Goal: Entertainment & Leisure: Consume media (video, audio)

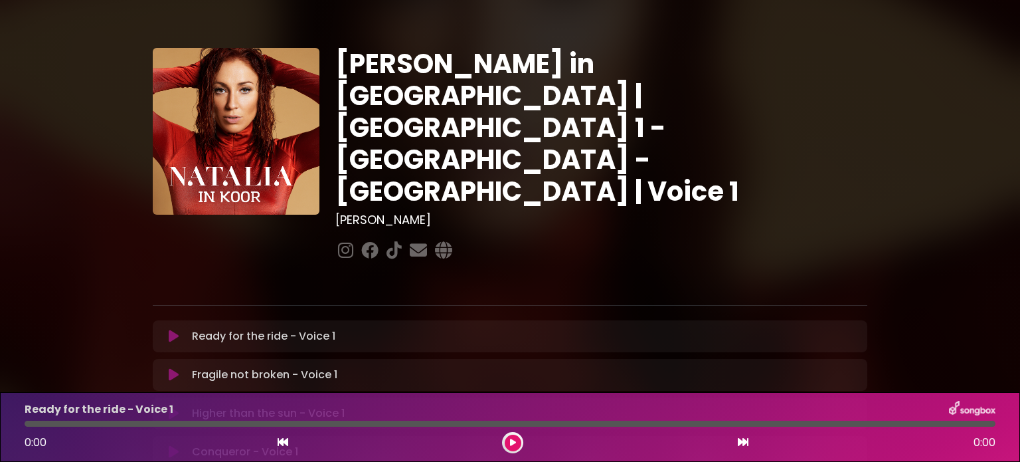
click at [551, 173] on div "[PERSON_NAME] in [GEOGRAPHIC_DATA] | [GEOGRAPHIC_DATA] 1 - [GEOGRAPHIC_DATA] - …" at bounding box center [601, 156] width 548 height 216
click at [203, 328] on p "Ready for the ride - Voice 1 Loading Track..." at bounding box center [263, 336] width 143 height 16
click at [167, 329] on button at bounding box center [174, 335] width 26 height 13
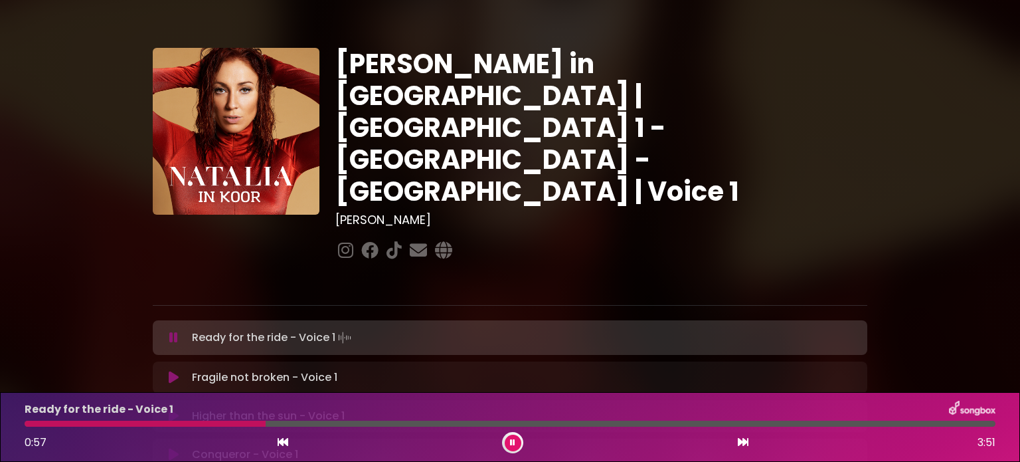
click at [514, 441] on icon at bounding box center [512, 442] width 5 height 8
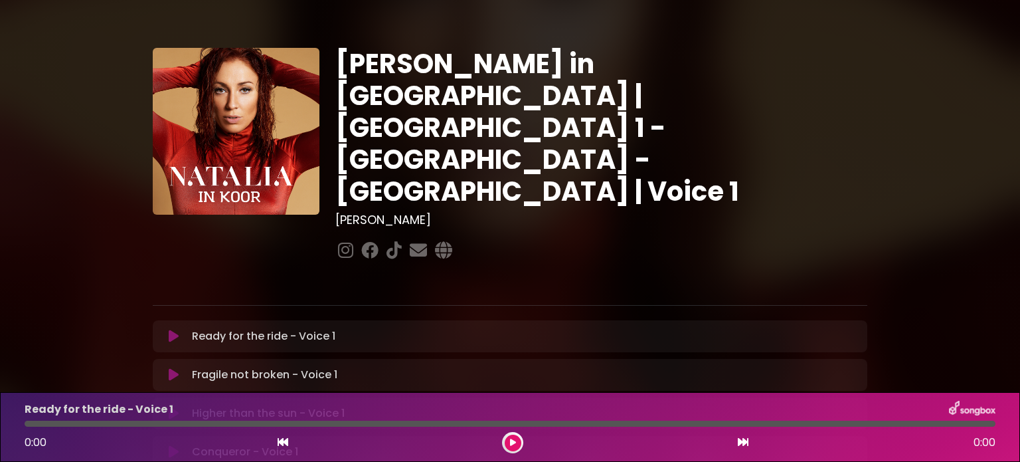
click at [964, 408] on img at bounding box center [972, 409] width 46 height 17
click at [955, 106] on div "[PERSON_NAME] in [GEOGRAPHIC_DATA] | [GEOGRAPHIC_DATA] 1 - [GEOGRAPHIC_DATA] - …" at bounding box center [510, 407] width 1020 height 782
